Goal: Check status: Check status

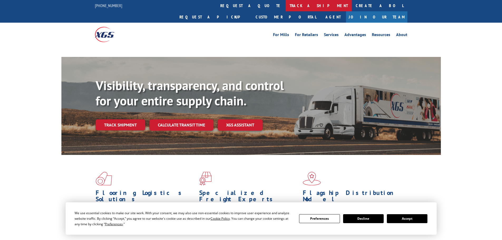
click at [286, 3] on link "track a shipment" at bounding box center [319, 5] width 66 height 11
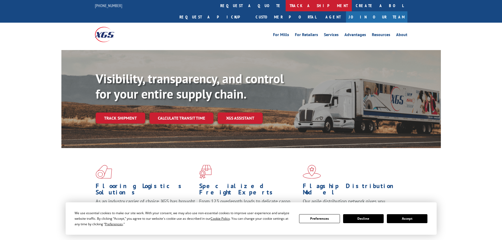
click at [286, 8] on link "track a shipment" at bounding box center [319, 5] width 66 height 11
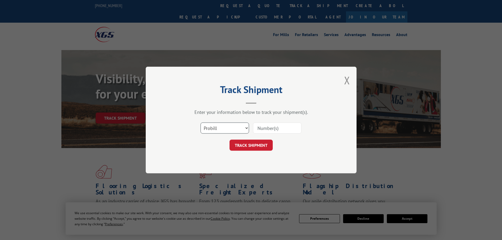
click at [214, 127] on select "Select category... Probill BOL PO" at bounding box center [224, 127] width 48 height 11
drag, startPoint x: 215, startPoint y: 127, endPoint x: 207, endPoint y: 123, distance: 8.6
click at [206, 121] on div "Select category... Probill BOL PO" at bounding box center [251, 127] width 158 height 17
click at [208, 128] on select "Select category... Probill BOL PO" at bounding box center [224, 127] width 48 height 11
select select "bol"
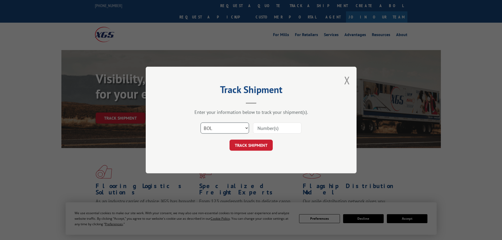
click at [200, 122] on select "Select category... Probill BOL PO" at bounding box center [224, 127] width 48 height 11
click at [265, 130] on input at bounding box center [277, 127] width 48 height 11
click at [266, 130] on input at bounding box center [277, 127] width 48 height 11
paste input "6008814"
type input "6008814"
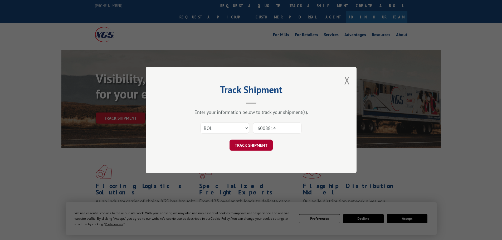
click at [257, 147] on button "TRACK SHIPMENT" at bounding box center [250, 145] width 43 height 11
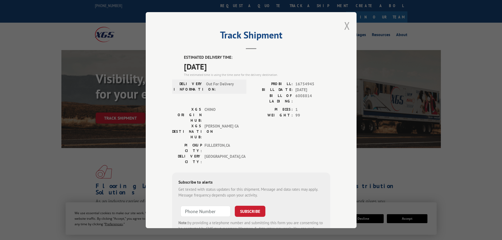
click at [346, 25] on button "Close modal" at bounding box center [347, 26] width 6 height 14
